Goal: Information Seeking & Learning: Check status

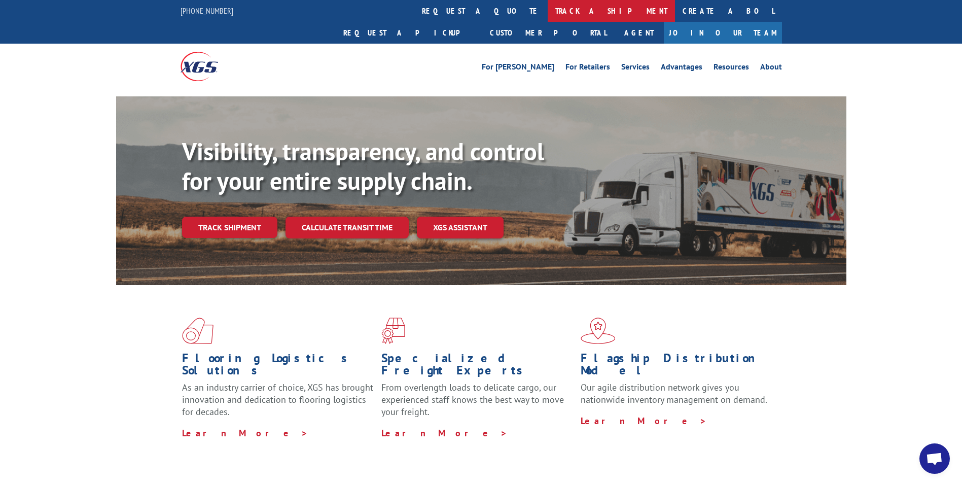
click at [548, 8] on link "track a shipment" at bounding box center [611, 11] width 127 height 22
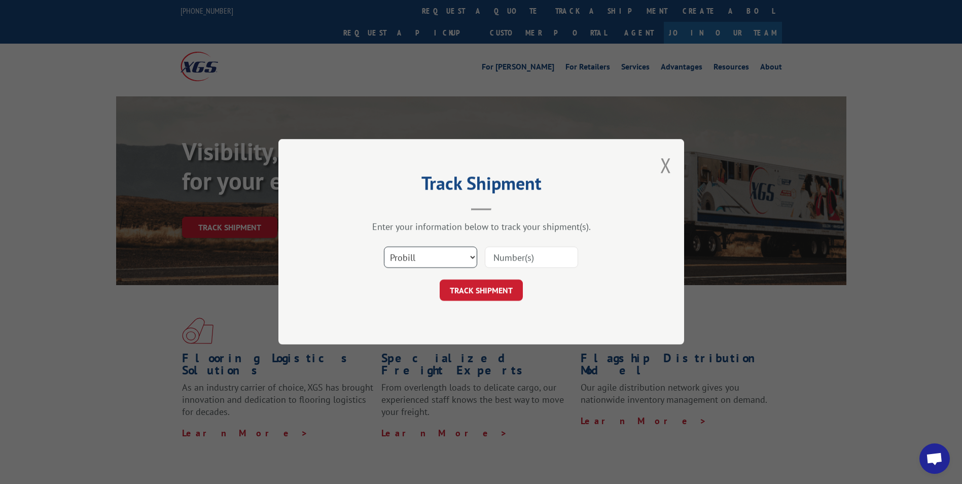
click at [474, 256] on select "Select category... Probill BOL PO" at bounding box center [430, 257] width 93 height 21
select select "bol"
click at [384, 247] on select "Select category... Probill BOL PO" at bounding box center [430, 257] width 93 height 21
click at [543, 251] on input at bounding box center [531, 257] width 93 height 21
type input "7042651"
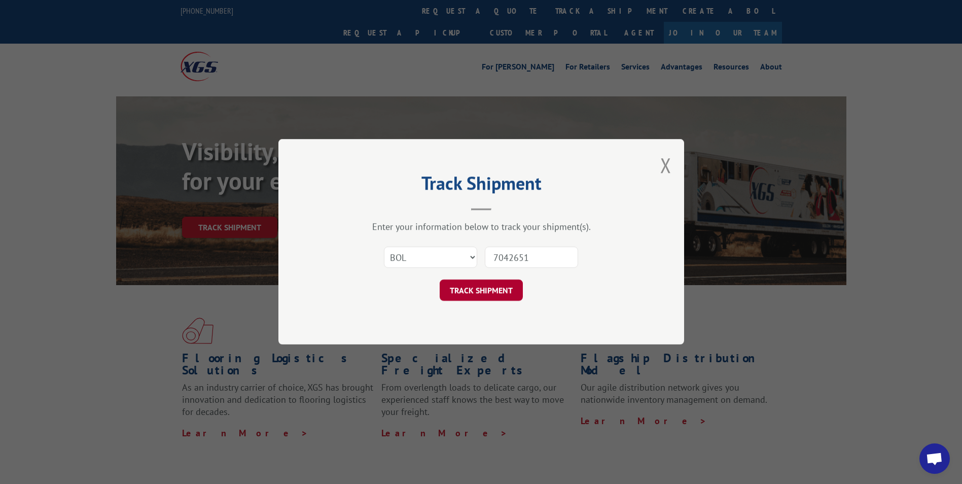
click at [468, 292] on button "TRACK SHIPMENT" at bounding box center [481, 290] width 83 height 21
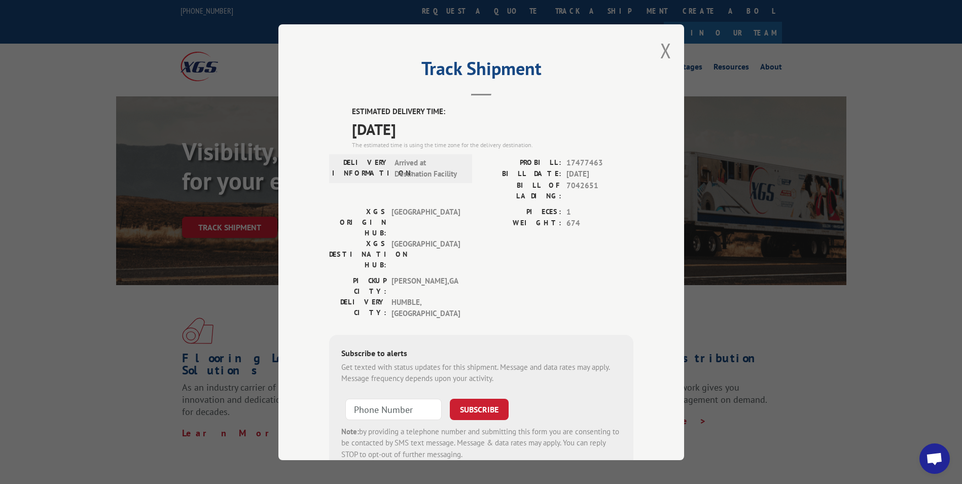
click at [746, 403] on div "Track Shipment ESTIMATED DELIVERY TIME: [DATE] The estimated time is using the …" at bounding box center [481, 242] width 962 height 484
click at [662, 47] on button "Close modal" at bounding box center [665, 50] width 11 height 27
